Goal: Leave review/rating: Share an evaluation or opinion about a product, service, or content

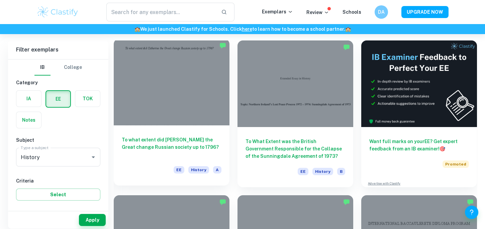
scroll to position [38, 0]
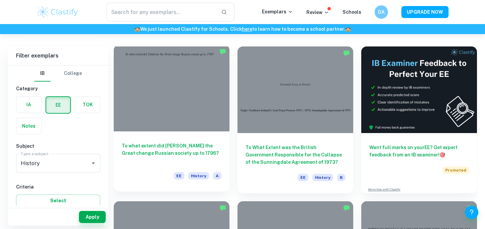
click at [183, 149] on h6 "To what extent did [PERSON_NAME] the Great change Russian society up to 1796?" at bounding box center [172, 153] width 100 height 22
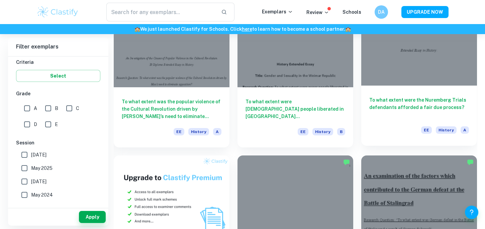
scroll to position [193, 0]
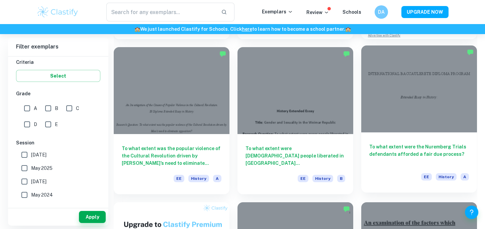
click at [424, 143] on h6 "To what extent were the Nuremberg Trials defendants afforded a fair due process?" at bounding box center [420, 154] width 100 height 22
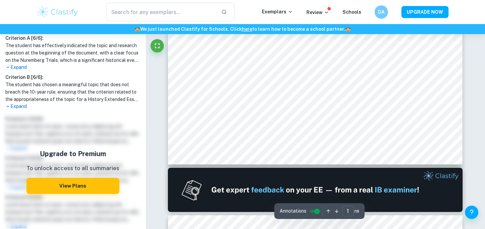
scroll to position [309, 0]
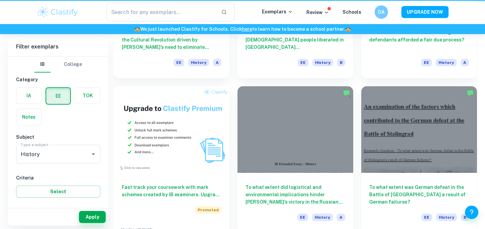
scroll to position [193, 0]
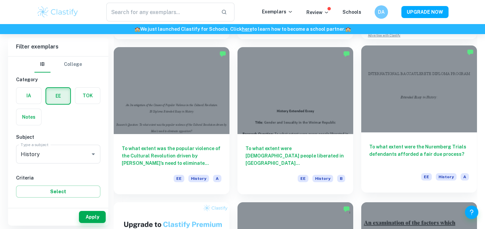
click at [440, 143] on h6 "To what extent were the Nuremberg Trials defendants afforded a fair due process?" at bounding box center [420, 154] width 100 height 22
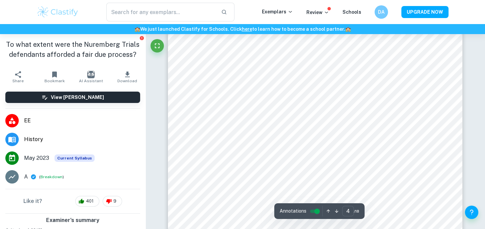
scroll to position [1506, 0]
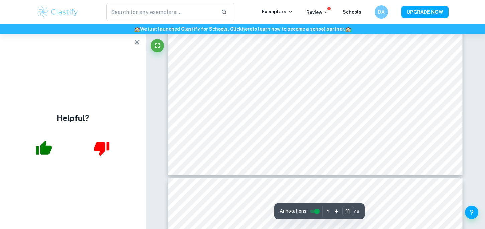
type input "12"
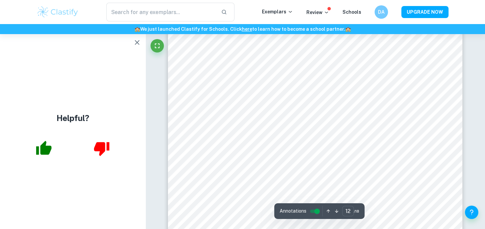
scroll to position [4828, 0]
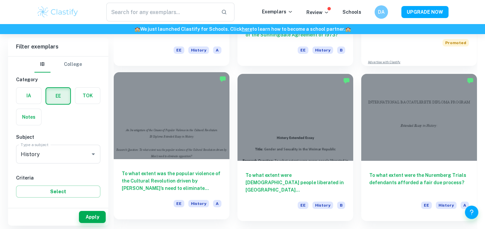
scroll to position [154, 0]
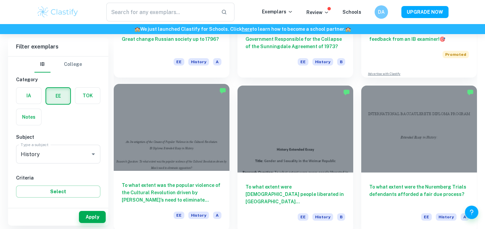
click at [139, 190] on h6 "To what extent was the popular violence of the Cultural Revolution driven by [P…" at bounding box center [172, 193] width 100 height 22
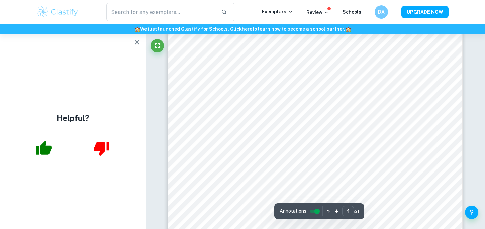
scroll to position [1468, 0]
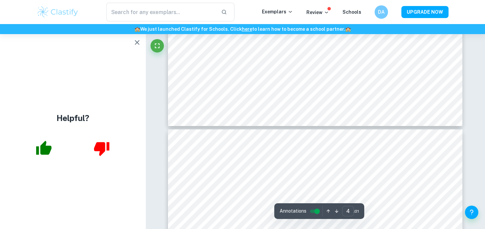
type input "5"
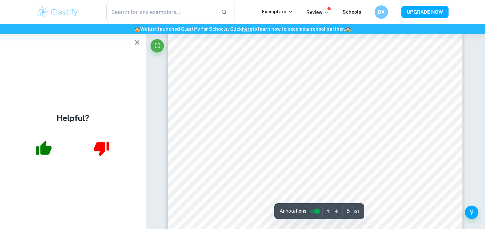
scroll to position [1738, 0]
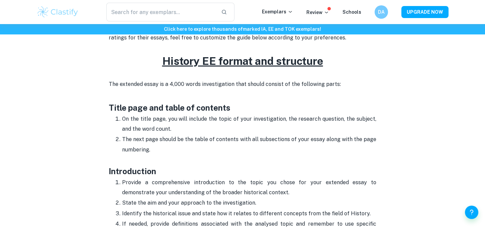
scroll to position [309, 0]
